Goal: Find specific page/section: Find specific page/section

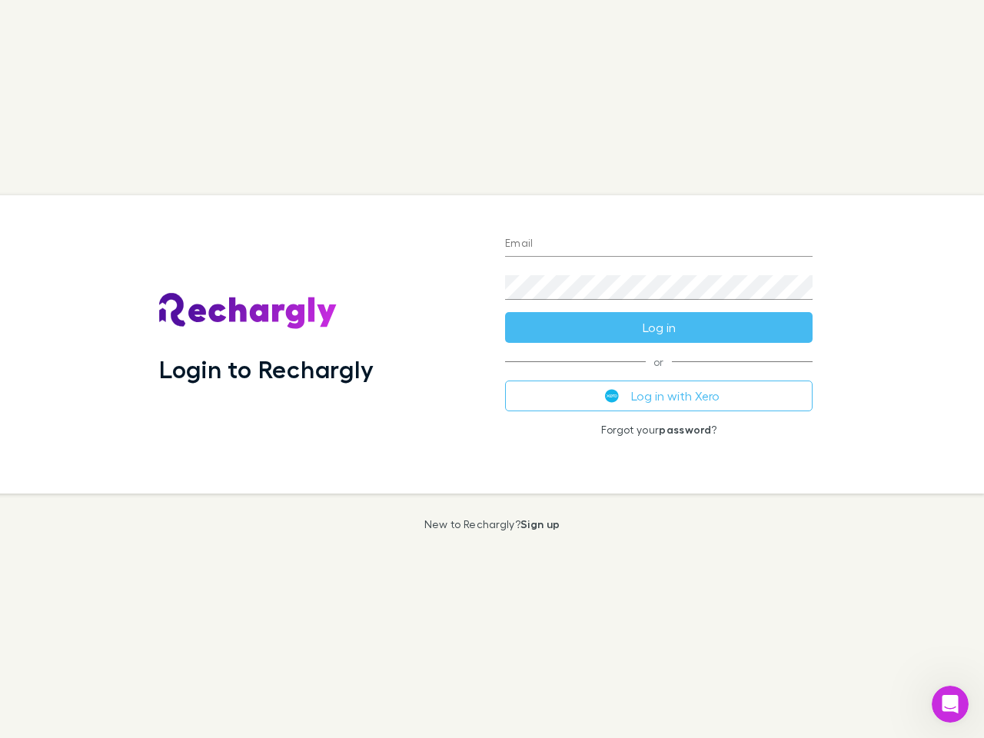
click at [492, 369] on div "Login to Rechargly" at bounding box center [320, 344] width 346 height 298
click at [659, 244] on input "Email" at bounding box center [658, 244] width 307 height 25
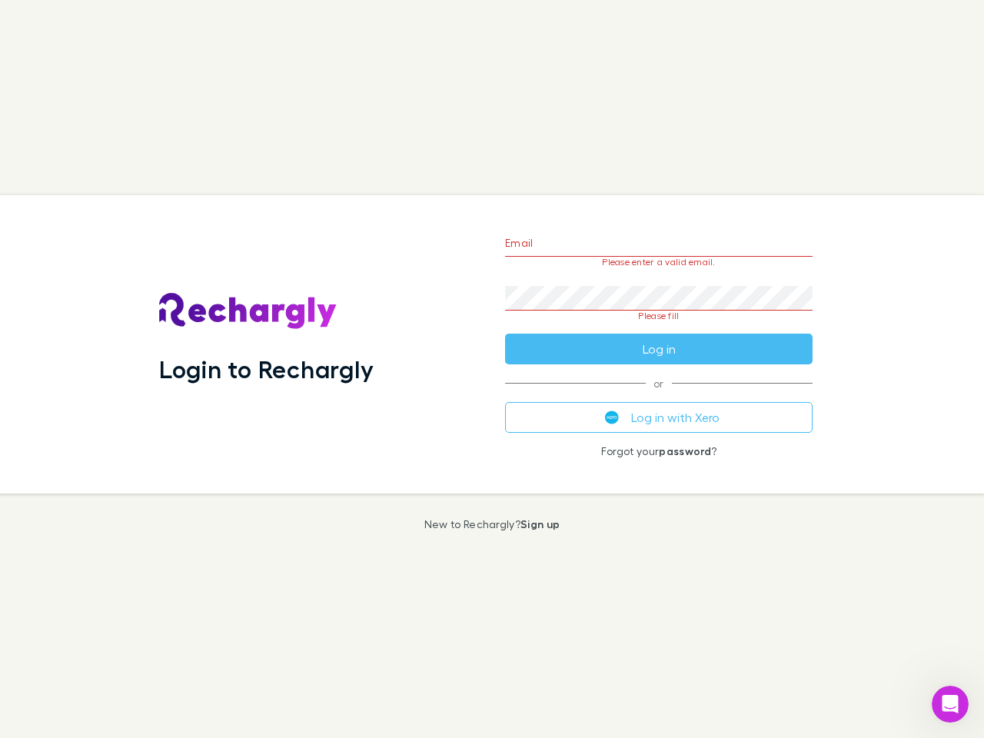
click at [659, 327] on form "Email Please enter a valid email. Password Please fill Log in" at bounding box center [658, 292] width 307 height 144
click at [659, 396] on div "Email Please enter a valid email. Password Please fill Log in or Log in with Xe…" at bounding box center [659, 344] width 332 height 298
click at [950, 704] on icon "Open Intercom Messenger" at bounding box center [950, 704] width 25 height 25
